Goal: Information Seeking & Learning: Check status

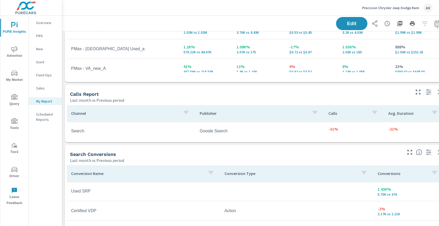
scroll to position [293, 0]
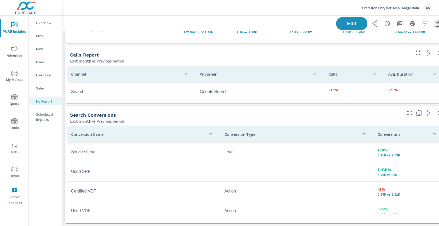
scroll to position [1, 0]
click at [242, 118] on div "Last month vs Previous period" at bounding box center [236, 121] width 332 height 6
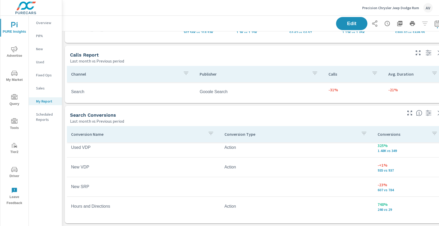
scroll to position [66, 0]
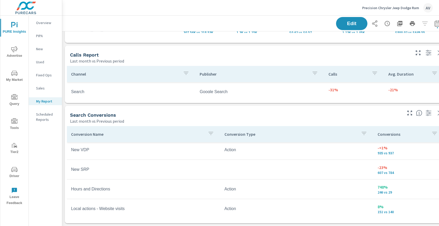
scroll to position [141, 0]
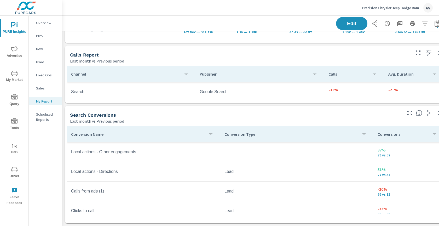
scroll to position [177, 0]
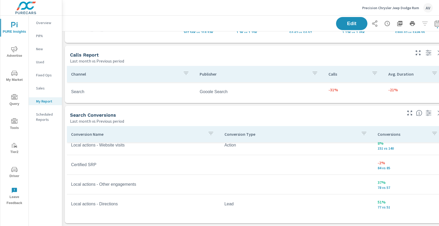
scroll to position [144, 0]
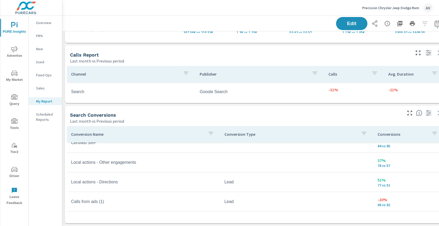
scroll to position [174, 0]
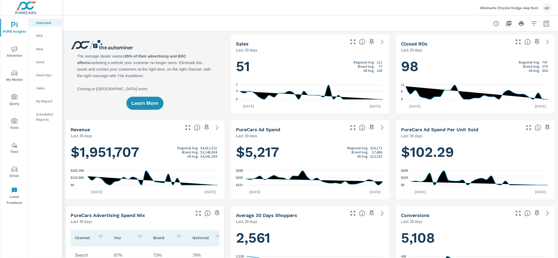
click at [43, 102] on p "My Report" at bounding box center [47, 101] width 22 height 5
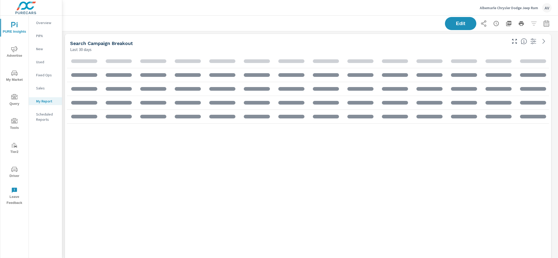
scroll to position [673, 500]
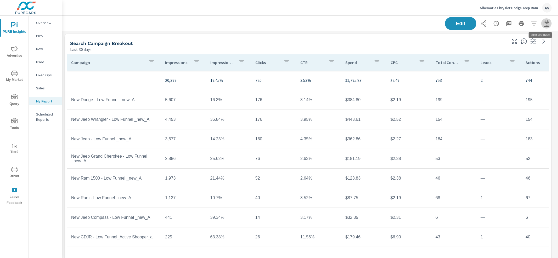
click at [543, 26] on icon "button" at bounding box center [545, 23] width 5 height 6
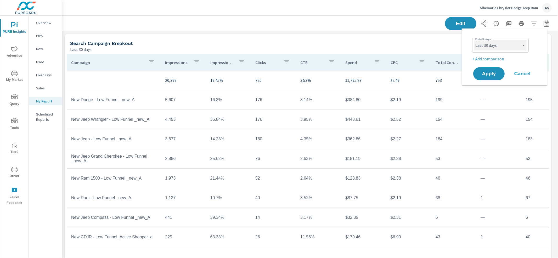
click at [499, 46] on select "Custom Yesterday Last week Last 7 days Last 14 days Last 30 days Last 45 days L…" at bounding box center [500, 45] width 52 height 10
click at [474, 40] on select "Custom Yesterday Last week Last 7 days Last 14 days Last 30 days Last 45 days L…" at bounding box center [500, 45] width 52 height 10
select select "Last month"
click at [489, 54] on div "Date Range Custom Yesterday Last week Last 7 days Last 14 days Last 30 days Las…" at bounding box center [505, 49] width 67 height 26
click at [490, 57] on p "+ Add comparison" at bounding box center [505, 59] width 67 height 6
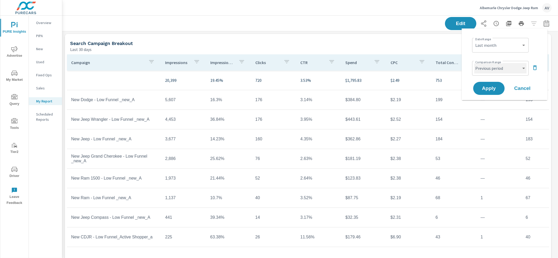
click at [489, 66] on select "Custom Previous period Previous month Previous year" at bounding box center [500, 68] width 52 height 10
click at [474, 63] on select "Custom Previous period Previous month Previous year" at bounding box center [500, 68] width 52 height 10
select select "Previous month"
click at [488, 84] on button "Apply" at bounding box center [488, 89] width 32 height 14
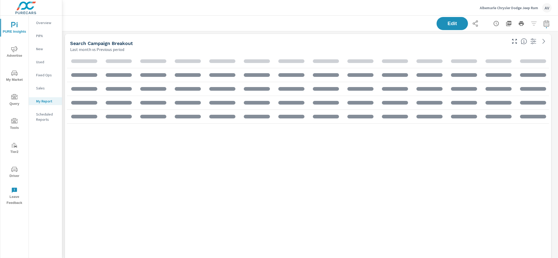
scroll to position [673, 500]
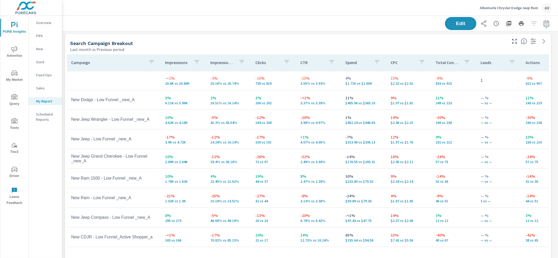
scroll to position [673, 500]
click at [387, 41] on div "Search Campaign Breakout" at bounding box center [288, 43] width 436 height 6
click at [506, 24] on icon "button" at bounding box center [508, 23] width 5 height 5
